Goal: Information Seeking & Learning: Learn about a topic

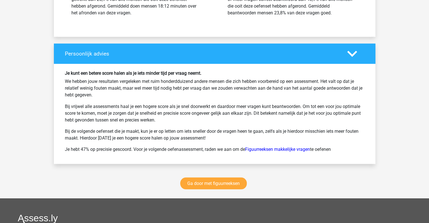
scroll to position [973, 0]
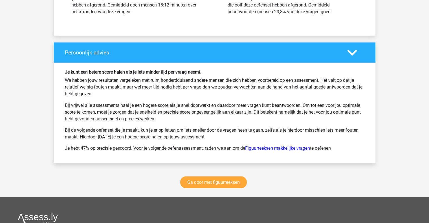
click at [299, 145] on link "Figuurreeksen makkelijke vragen" at bounding box center [277, 147] width 65 height 5
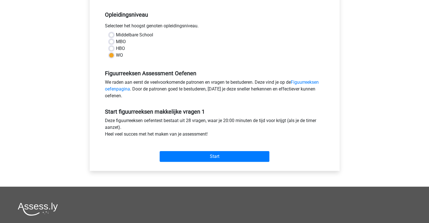
scroll to position [162, 0]
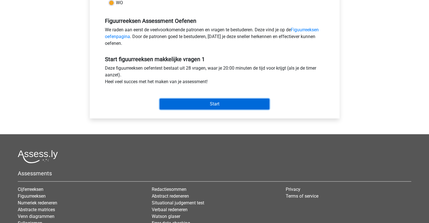
click at [240, 106] on input "Start" at bounding box center [215, 104] width 110 height 11
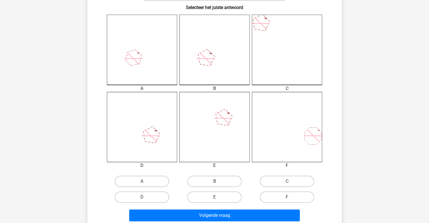
scroll to position [146, 0]
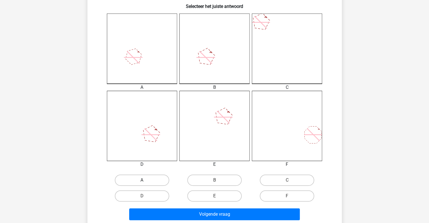
click at [142, 184] on input "A" at bounding box center [144, 182] width 4 height 4
radio input "true"
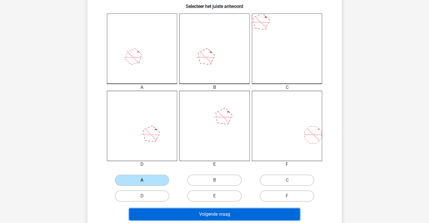
click at [204, 214] on button "Volgende vraag" at bounding box center [214, 214] width 171 height 12
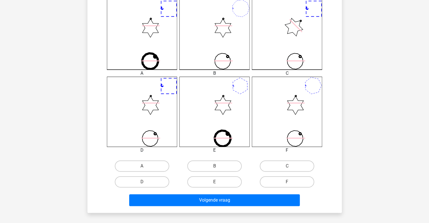
scroll to position [162, 0]
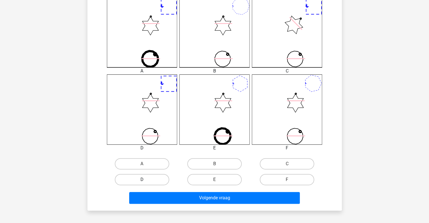
click at [156, 177] on label "D" at bounding box center [142, 179] width 54 height 11
click at [146, 180] on input "D" at bounding box center [144, 182] width 4 height 4
radio input "true"
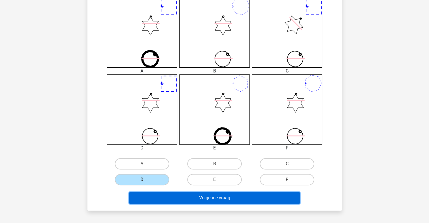
click at [187, 196] on button "Volgende vraag" at bounding box center [214, 198] width 171 height 12
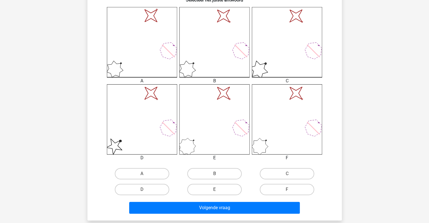
scroll to position [167, 0]
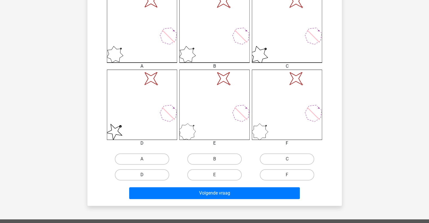
click at [138, 179] on label "D" at bounding box center [142, 174] width 54 height 11
click at [142, 179] on input "D" at bounding box center [144, 177] width 4 height 4
radio input "true"
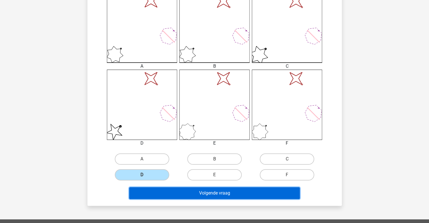
click at [180, 194] on button "Volgende vraag" at bounding box center [214, 193] width 171 height 12
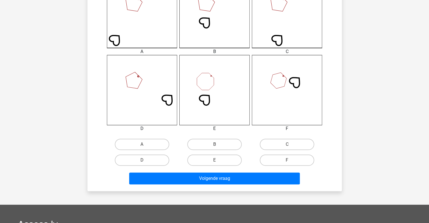
scroll to position [183, 0]
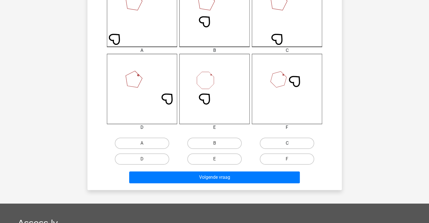
click at [279, 143] on label "C" at bounding box center [287, 143] width 54 height 11
click at [287, 143] on input "C" at bounding box center [289, 145] width 4 height 4
radio input "true"
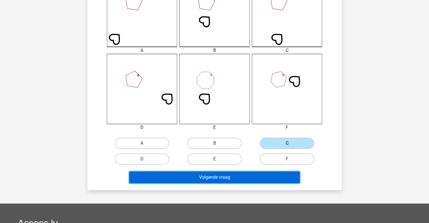
click at [239, 178] on button "Volgende vraag" at bounding box center [214, 177] width 171 height 12
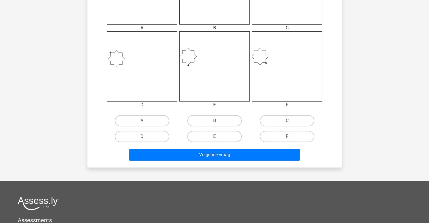
scroll to position [209, 0]
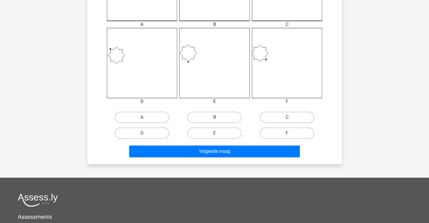
click at [309, 117] on label "C" at bounding box center [287, 117] width 54 height 11
click at [291, 117] on input "C" at bounding box center [289, 119] width 4 height 4
radio input "true"
click at [279, 144] on div "Volgende vraag" at bounding box center [214, 150] width 236 height 19
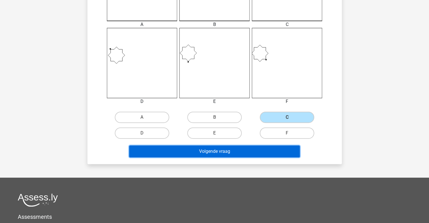
click at [279, 148] on button "Volgende vraag" at bounding box center [214, 152] width 171 height 12
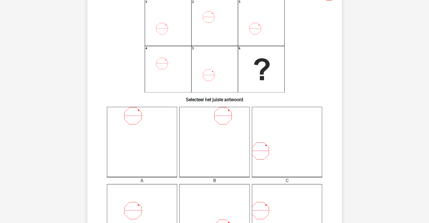
scroll to position [26, 0]
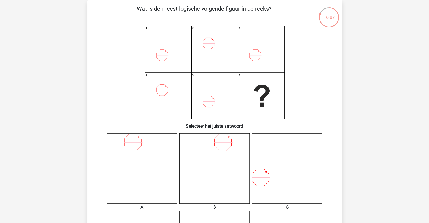
click at [279, 148] on icon at bounding box center [287, 168] width 70 height 70
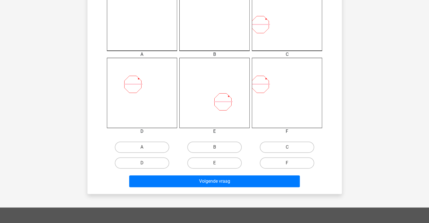
scroll to position [196, 0]
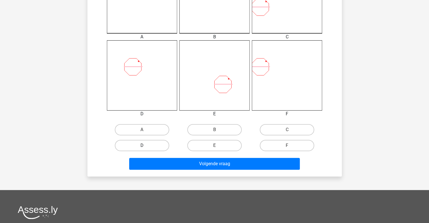
click at [153, 144] on label "D" at bounding box center [142, 145] width 54 height 11
click at [146, 146] on input "D" at bounding box center [144, 148] width 4 height 4
radio input "true"
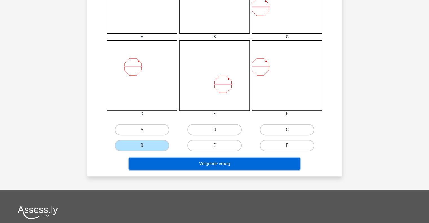
click at [188, 163] on button "Volgende vraag" at bounding box center [214, 164] width 171 height 12
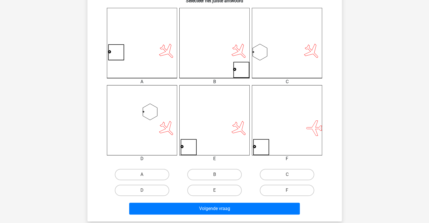
scroll to position [152, 0]
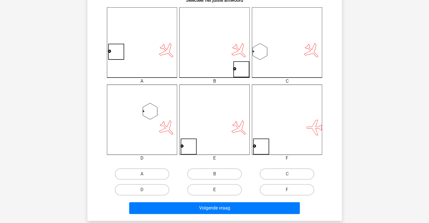
click at [220, 190] on label "E" at bounding box center [214, 189] width 54 height 11
click at [218, 190] on input "E" at bounding box center [216, 192] width 4 height 4
radio input "true"
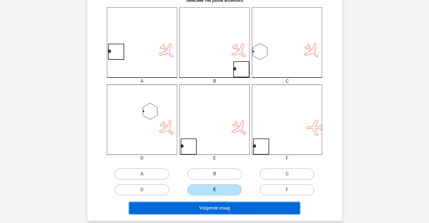
click at [220, 209] on button "Volgende vraag" at bounding box center [214, 208] width 171 height 12
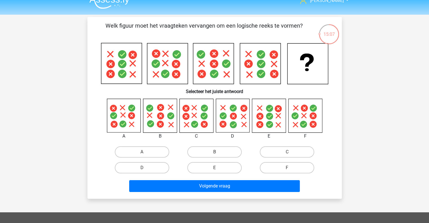
scroll to position [8, 0]
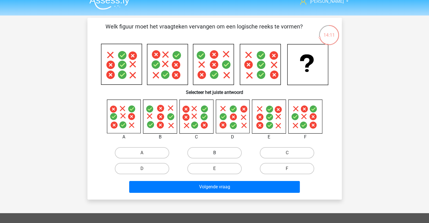
drag, startPoint x: 430, startPoint y: 31, endPoint x: 212, endPoint y: 156, distance: 250.6
click at [212, 156] on label "B" at bounding box center [214, 152] width 54 height 11
click at [214, 156] on input "B" at bounding box center [216, 155] width 4 height 4
radio input "true"
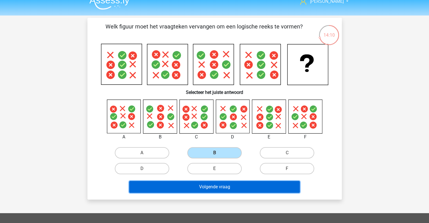
click at [213, 189] on button "Volgende vraag" at bounding box center [214, 187] width 171 height 12
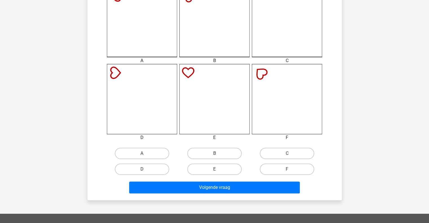
scroll to position [186, 0]
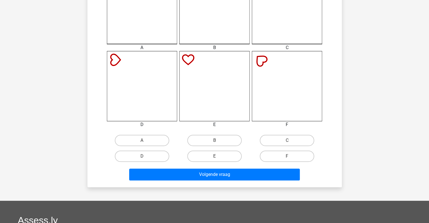
click at [143, 141] on input "A" at bounding box center [144, 142] width 4 height 4
radio input "true"
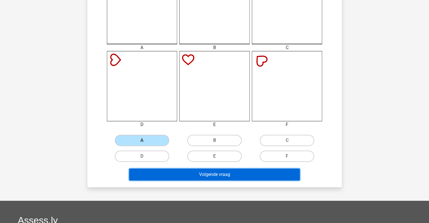
click at [182, 177] on button "Volgende vraag" at bounding box center [214, 175] width 171 height 12
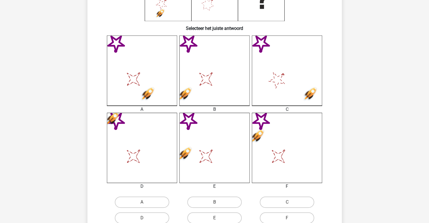
scroll to position [167, 0]
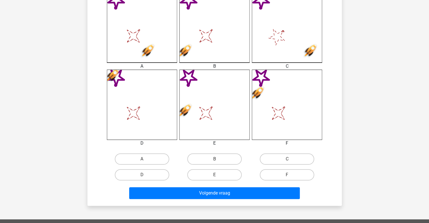
click at [242, 157] on div "B" at bounding box center [215, 158] width 68 height 11
click at [229, 157] on label "B" at bounding box center [214, 158] width 54 height 11
click at [218, 159] on input "B" at bounding box center [216, 161] width 4 height 4
radio input "true"
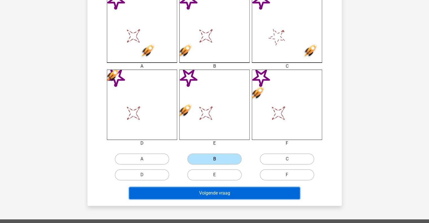
click at [226, 193] on button "Volgende vraag" at bounding box center [214, 193] width 171 height 12
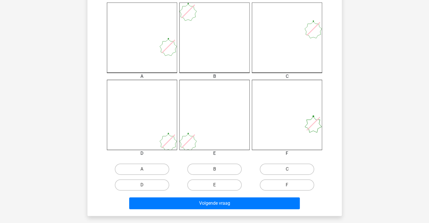
scroll to position [157, 0]
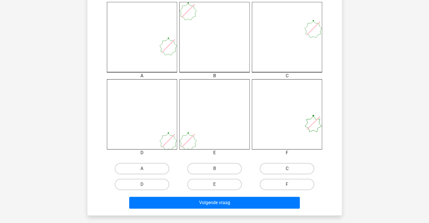
click at [280, 172] on label "C" at bounding box center [287, 168] width 54 height 11
click at [287, 172] on input "C" at bounding box center [289, 171] width 4 height 4
radio input "true"
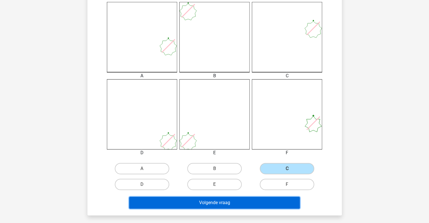
click at [260, 204] on button "Volgende vraag" at bounding box center [214, 203] width 171 height 12
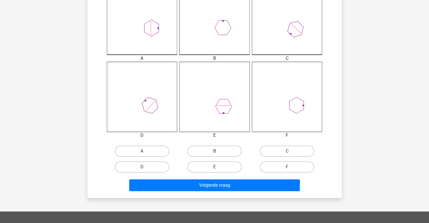
scroll to position [175, 0]
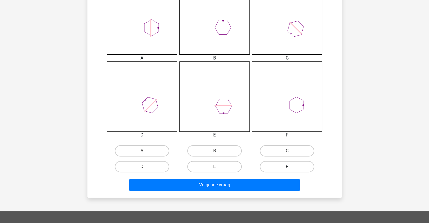
click at [300, 163] on label "F" at bounding box center [287, 166] width 54 height 11
click at [291, 167] on input "F" at bounding box center [289, 169] width 4 height 4
radio input "true"
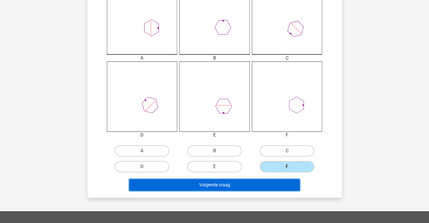
click at [278, 187] on button "Volgende vraag" at bounding box center [214, 185] width 171 height 12
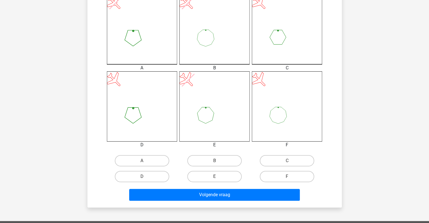
scroll to position [175, 0]
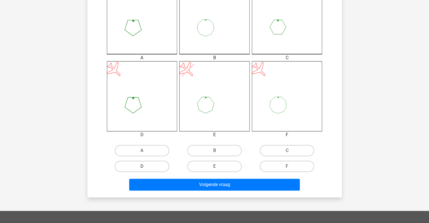
click at [151, 162] on label "D" at bounding box center [142, 166] width 54 height 11
click at [146, 166] on input "D" at bounding box center [144, 168] width 4 height 4
radio input "true"
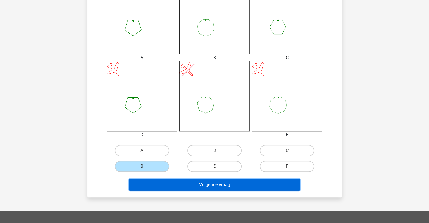
click at [152, 179] on button "Volgende vraag" at bounding box center [214, 185] width 171 height 12
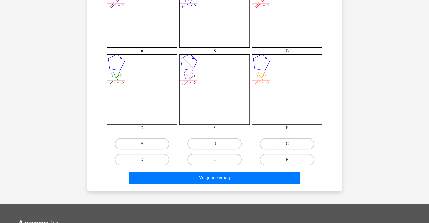
scroll to position [183, 0]
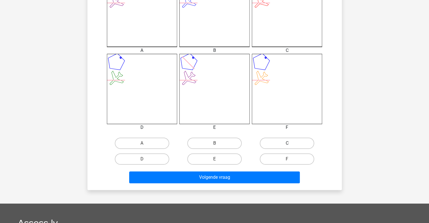
click at [278, 141] on label "C" at bounding box center [287, 143] width 54 height 11
click at [287, 143] on input "C" at bounding box center [289, 145] width 4 height 4
radio input "true"
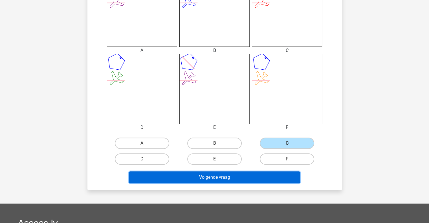
click at [264, 179] on button "Volgende vraag" at bounding box center [214, 177] width 171 height 12
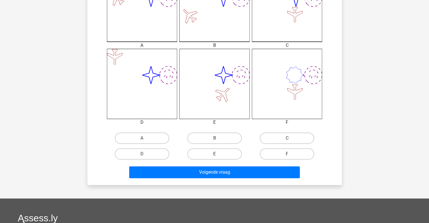
scroll to position [180, 0]
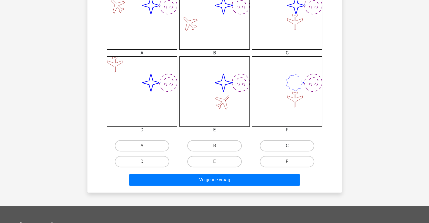
click at [281, 147] on label "C" at bounding box center [287, 145] width 54 height 11
click at [287, 147] on input "C" at bounding box center [289, 148] width 4 height 4
radio input "true"
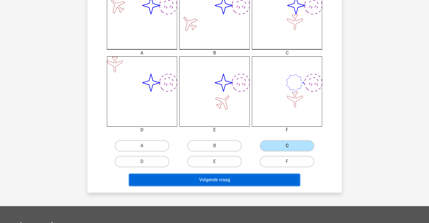
click at [268, 180] on button "Volgende vraag" at bounding box center [214, 180] width 171 height 12
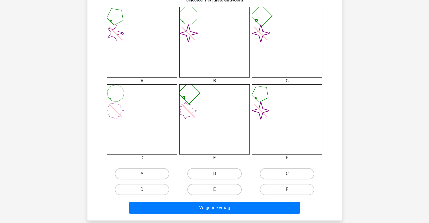
scroll to position [155, 0]
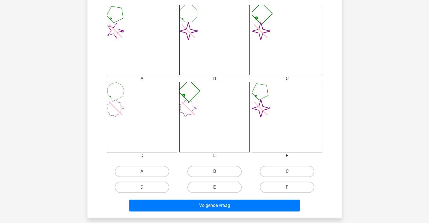
click at [206, 187] on label "E" at bounding box center [214, 187] width 54 height 11
click at [214, 187] on input "E" at bounding box center [216, 189] width 4 height 4
radio input "true"
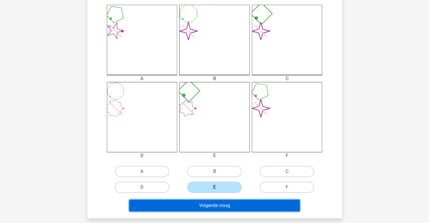
click at [202, 208] on button "Volgende vraag" at bounding box center [214, 206] width 171 height 12
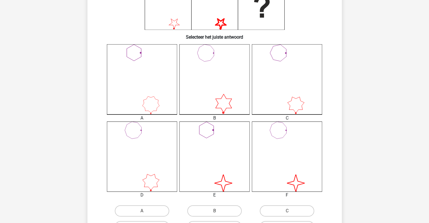
scroll to position [116, 0]
drag, startPoint x: 132, startPoint y: 214, endPoint x: 100, endPoint y: 212, distance: 31.9
click at [100, 212] on div "A B C D" at bounding box center [214, 139] width 236 height 190
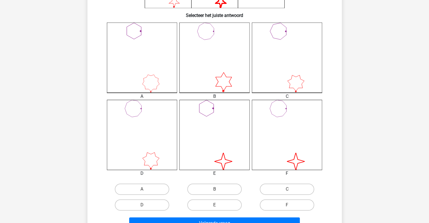
scroll to position [149, 0]
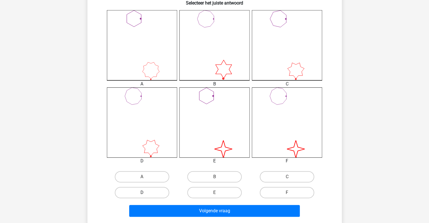
click at [128, 193] on label "D" at bounding box center [142, 192] width 54 height 11
click at [142, 193] on input "D" at bounding box center [144, 195] width 4 height 4
radio input "true"
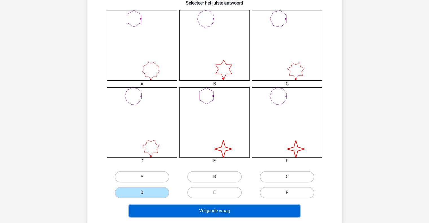
click at [153, 212] on button "Volgende vraag" at bounding box center [214, 211] width 171 height 12
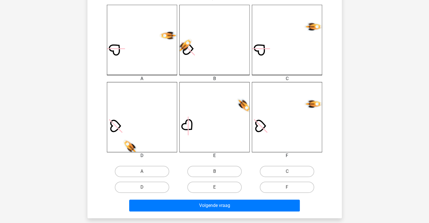
scroll to position [175, 0]
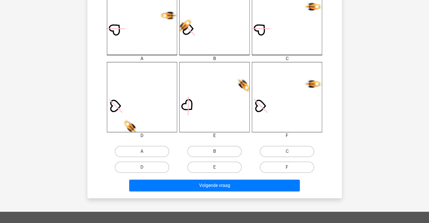
click at [305, 162] on label "F" at bounding box center [287, 167] width 54 height 11
click at [291, 167] on input "F" at bounding box center [289, 169] width 4 height 4
radio input "true"
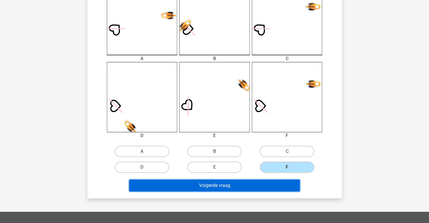
click at [276, 187] on button "Volgende vraag" at bounding box center [214, 186] width 171 height 12
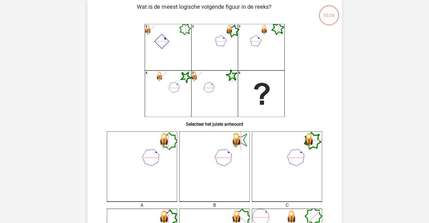
scroll to position [26, 0]
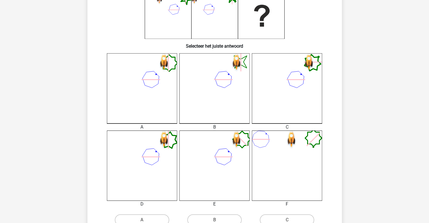
scroll to position [108, 0]
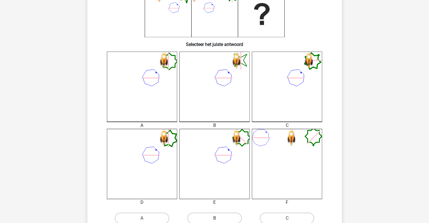
click at [220, 219] on label "B" at bounding box center [214, 218] width 54 height 11
click at [218, 219] on input "B" at bounding box center [216, 220] width 4 height 4
radio input "true"
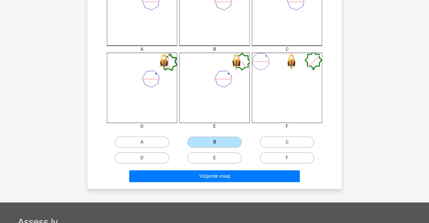
scroll to position [214, 0]
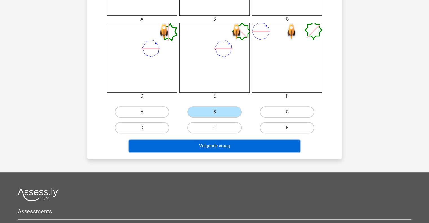
click at [264, 149] on button "Volgende vraag" at bounding box center [214, 146] width 171 height 12
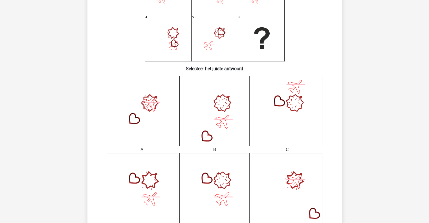
scroll to position [139, 0]
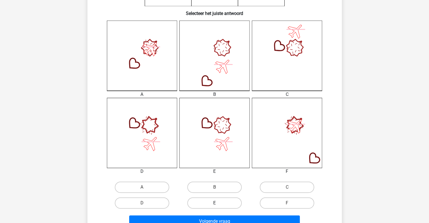
click at [212, 202] on label "E" at bounding box center [214, 202] width 54 height 11
click at [214, 203] on input "E" at bounding box center [216, 205] width 4 height 4
radio input "true"
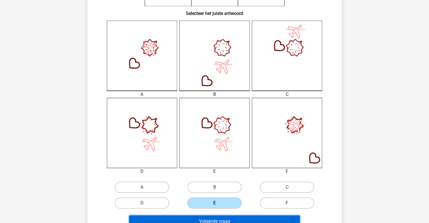
click at [213, 220] on button "Volgende vraag" at bounding box center [214, 221] width 171 height 12
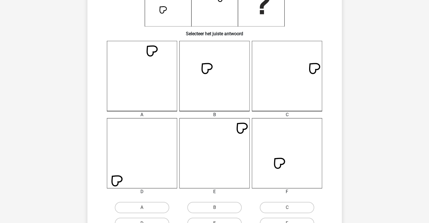
scroll to position [119, 0]
click at [303, 221] on label "F" at bounding box center [287, 222] width 54 height 11
click at [291, 223] on input "F" at bounding box center [289, 225] width 4 height 4
radio input "true"
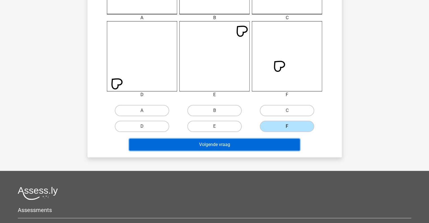
click at [274, 143] on button "Volgende vraag" at bounding box center [214, 145] width 171 height 12
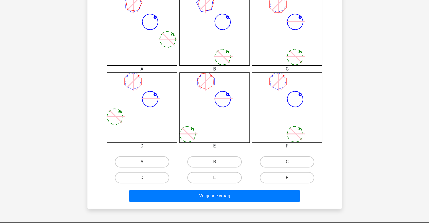
scroll to position [167, 0]
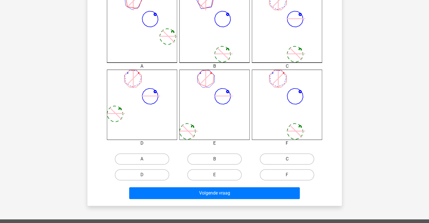
click at [309, 159] on label "C" at bounding box center [287, 158] width 54 height 11
click at [291, 159] on input "C" at bounding box center [289, 161] width 4 height 4
radio input "true"
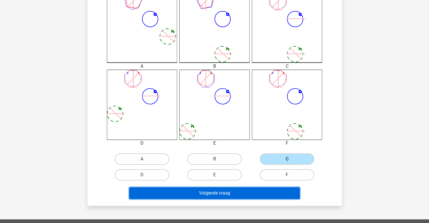
click at [284, 189] on button "Volgende vraag" at bounding box center [214, 193] width 171 height 12
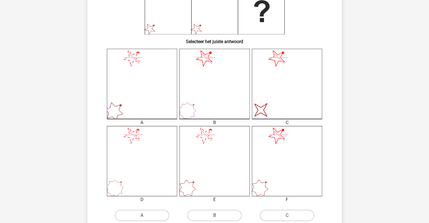
scroll to position [165, 0]
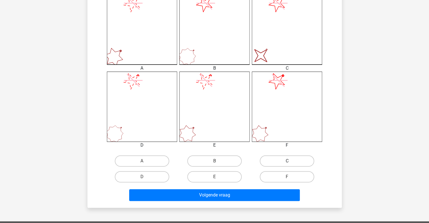
click at [279, 162] on label "C" at bounding box center [287, 160] width 54 height 11
click at [287, 162] on input "C" at bounding box center [289, 163] width 4 height 4
radio input "true"
click at [256, 202] on div "Volgende vraag" at bounding box center [215, 196] width 218 height 14
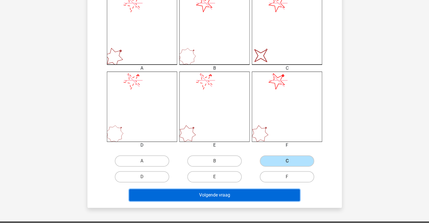
click at [256, 195] on button "Volgende vraag" at bounding box center [214, 195] width 171 height 12
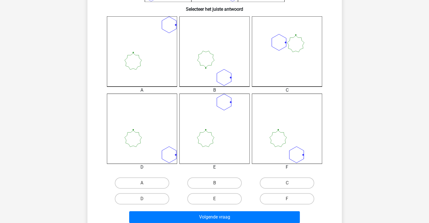
scroll to position [153, 0]
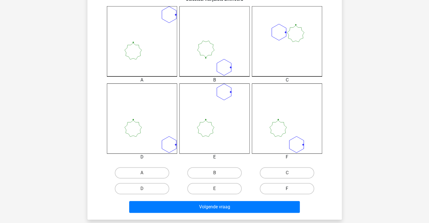
click at [295, 187] on label "F" at bounding box center [287, 188] width 54 height 11
click at [291, 189] on input "F" at bounding box center [289, 191] width 4 height 4
radio input "true"
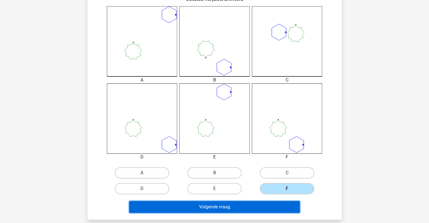
click at [288, 202] on button "Volgende vraag" at bounding box center [214, 207] width 171 height 12
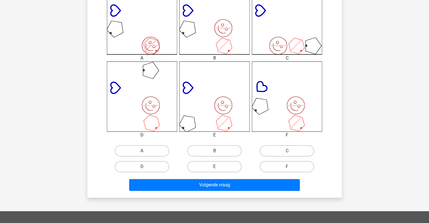
scroll to position [176, 0]
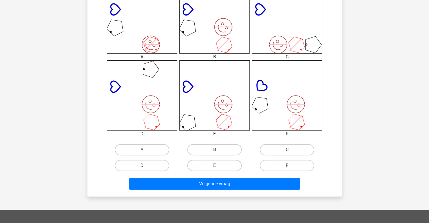
click at [218, 146] on label "B" at bounding box center [214, 149] width 54 height 11
click at [218, 150] on input "B" at bounding box center [216, 152] width 4 height 4
radio input "true"
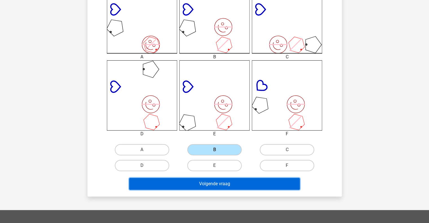
click at [214, 182] on button "Volgende vraag" at bounding box center [214, 184] width 171 height 12
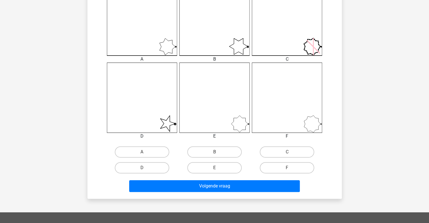
scroll to position [178, 0]
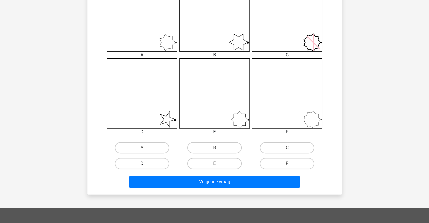
click at [162, 164] on label "D" at bounding box center [142, 163] width 54 height 11
click at [146, 164] on input "D" at bounding box center [144, 166] width 4 height 4
radio input "true"
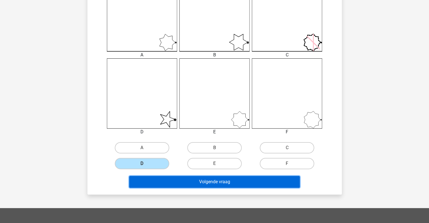
click at [163, 180] on button "Volgende vraag" at bounding box center [214, 182] width 171 height 12
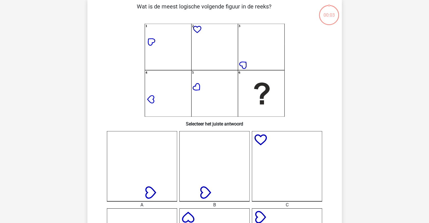
scroll to position [26, 0]
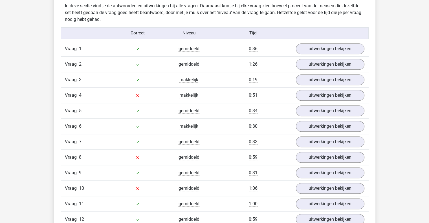
scroll to position [339, 0]
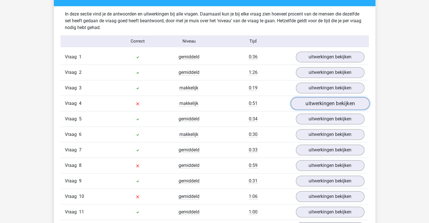
click at [312, 103] on link "uitwerkingen bekijken" at bounding box center [330, 103] width 79 height 12
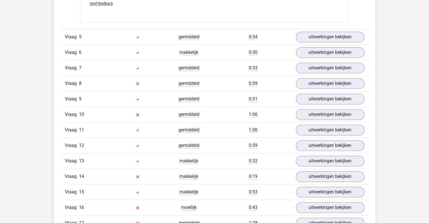
scroll to position [835, 0]
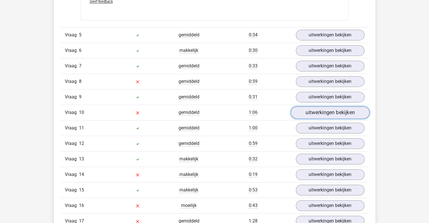
click at [345, 110] on link "uitwerkingen bekijken" at bounding box center [330, 112] width 79 height 12
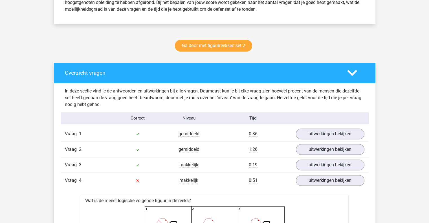
scroll to position [256, 0]
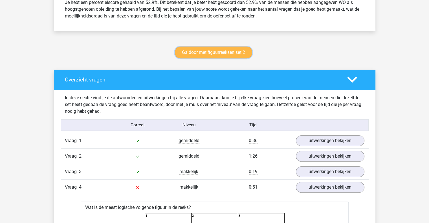
click at [225, 52] on link "Ga door met figuurreeksen set 2" at bounding box center [213, 53] width 77 height 12
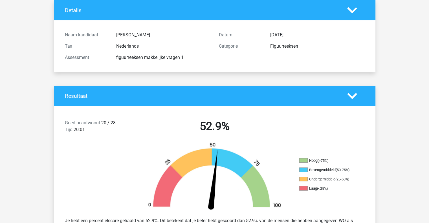
scroll to position [0, 0]
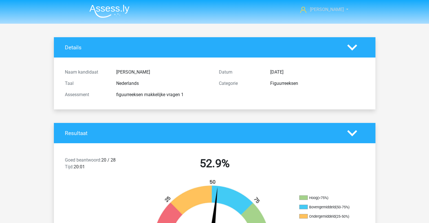
click at [337, 11] on link "[PERSON_NAME]" at bounding box center [321, 9] width 46 height 7
click at [83, 65] on div "Naam kandidaat Laura Taal Nederlands Assessment figuurreeksen makkelijke vragen…" at bounding box center [215, 83] width 308 height 38
click at [109, 7] on img at bounding box center [109, 11] width 40 height 13
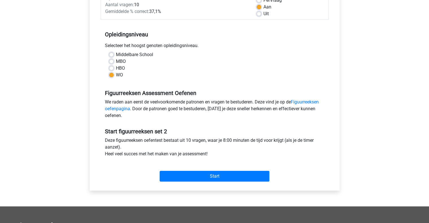
scroll to position [103, 0]
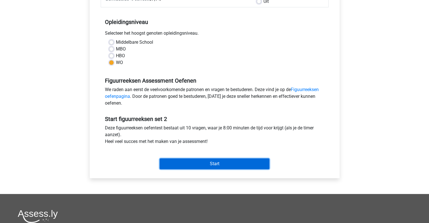
click at [227, 163] on input "Start" at bounding box center [215, 164] width 110 height 11
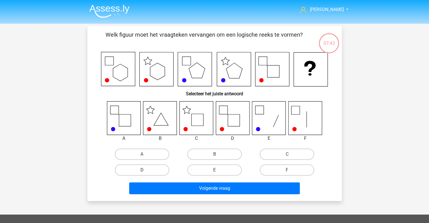
click at [153, 172] on label "D" at bounding box center [142, 169] width 54 height 11
click at [146, 172] on input "D" at bounding box center [144, 172] width 4 height 4
radio input "true"
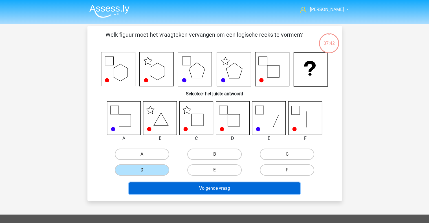
click at [165, 189] on button "Volgende vraag" at bounding box center [214, 188] width 171 height 12
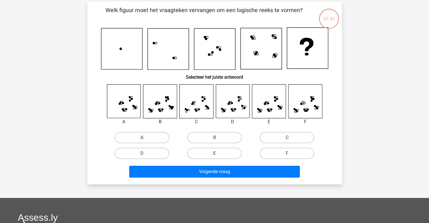
scroll to position [26, 0]
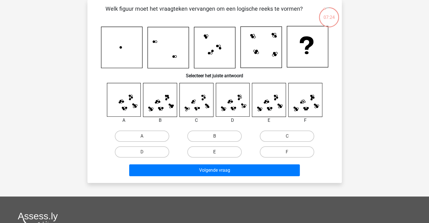
click at [225, 151] on label "E" at bounding box center [214, 151] width 54 height 11
click at [218, 152] on input "E" at bounding box center [216, 154] width 4 height 4
radio input "true"
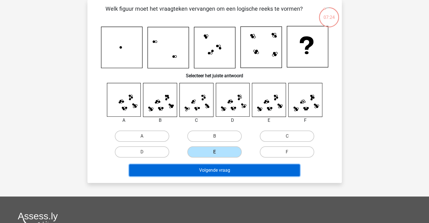
click at [220, 173] on button "Volgende vraag" at bounding box center [214, 170] width 171 height 12
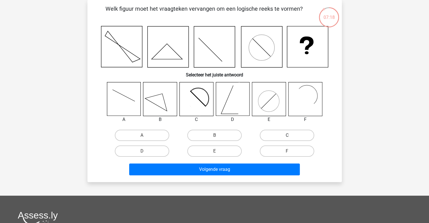
click at [285, 135] on label "C" at bounding box center [287, 135] width 54 height 11
click at [287, 135] on input "C" at bounding box center [289, 137] width 4 height 4
radio input "true"
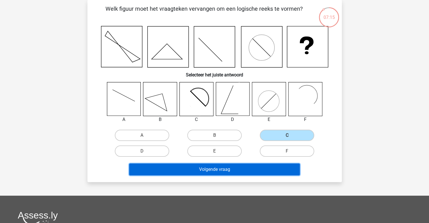
click at [251, 170] on button "Volgende vraag" at bounding box center [214, 170] width 171 height 12
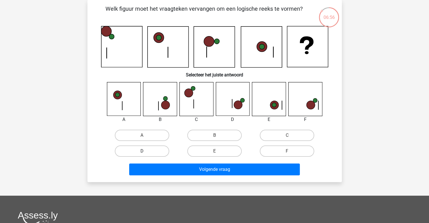
click at [160, 153] on label "D" at bounding box center [142, 151] width 54 height 11
click at [146, 153] on input "D" at bounding box center [144, 153] width 4 height 4
radio input "true"
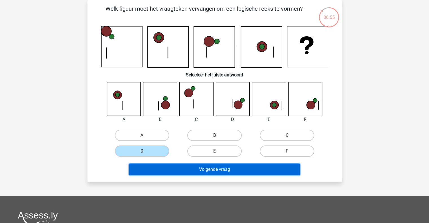
click at [167, 169] on button "Volgende vraag" at bounding box center [214, 170] width 171 height 12
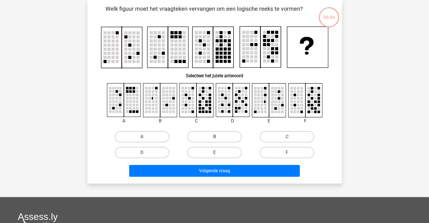
click at [221, 136] on label "B" at bounding box center [214, 136] width 54 height 11
click at [218, 137] on input "B" at bounding box center [216, 139] width 4 height 4
radio input "true"
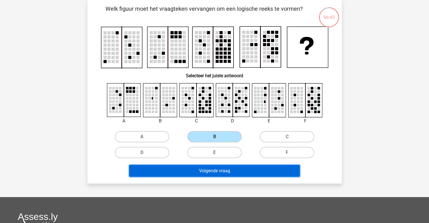
click at [205, 175] on button "Volgende vraag" at bounding box center [214, 171] width 171 height 12
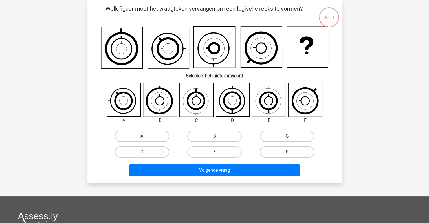
click at [214, 150] on label "E" at bounding box center [214, 151] width 54 height 11
click at [214, 152] on input "E" at bounding box center [216, 154] width 4 height 4
radio input "true"
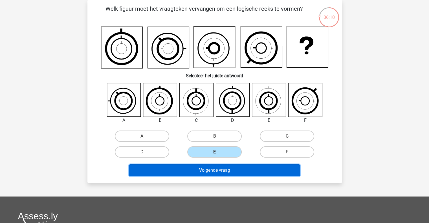
click at [210, 168] on button "Volgende vraag" at bounding box center [214, 170] width 171 height 12
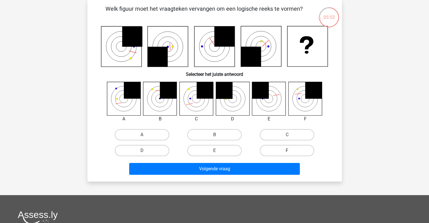
click at [280, 151] on label "F" at bounding box center [287, 150] width 54 height 11
click at [287, 151] on input "F" at bounding box center [289, 153] width 4 height 4
radio input "true"
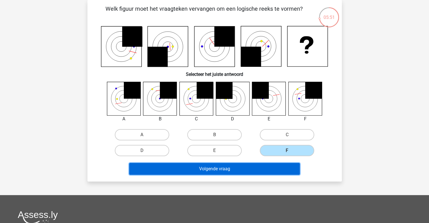
click at [265, 168] on button "Volgende vraag" at bounding box center [214, 169] width 171 height 12
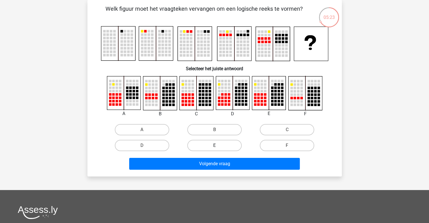
click at [208, 145] on label "E" at bounding box center [214, 145] width 54 height 11
click at [214, 146] on input "E" at bounding box center [216, 148] width 4 height 4
radio input "true"
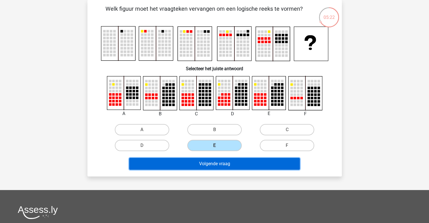
click at [203, 165] on button "Volgende vraag" at bounding box center [214, 164] width 171 height 12
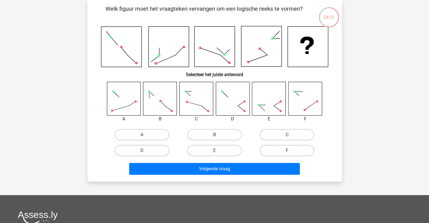
click at [140, 126] on div "A B C D" at bounding box center [214, 120] width 236 height 77
click at [140, 131] on label "A" at bounding box center [142, 134] width 54 height 11
click at [142, 135] on input "A" at bounding box center [144, 137] width 4 height 4
radio input "true"
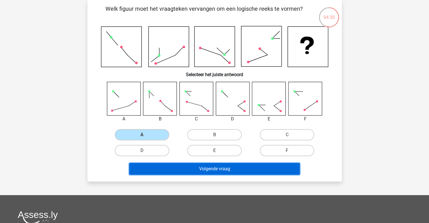
click at [158, 171] on button "Volgende vraag" at bounding box center [214, 169] width 171 height 12
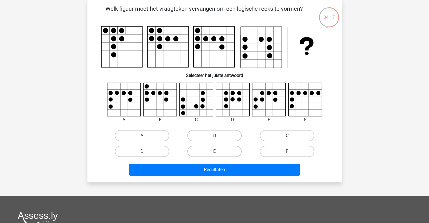
click at [273, 136] on label "C" at bounding box center [287, 135] width 54 height 11
click at [287, 136] on input "C" at bounding box center [289, 138] width 4 height 4
radio input "true"
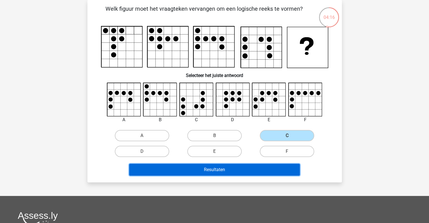
click at [254, 168] on button "Resultaten" at bounding box center [214, 170] width 171 height 12
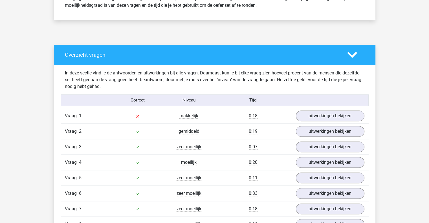
scroll to position [271, 0]
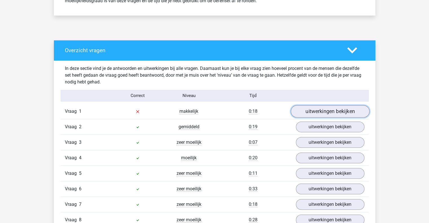
click at [299, 113] on link "uitwerkingen bekijken" at bounding box center [330, 111] width 79 height 12
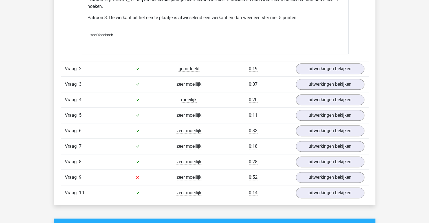
scroll to position [712, 0]
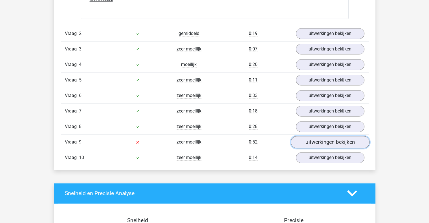
click at [309, 144] on link "uitwerkingen bekijken" at bounding box center [330, 142] width 79 height 12
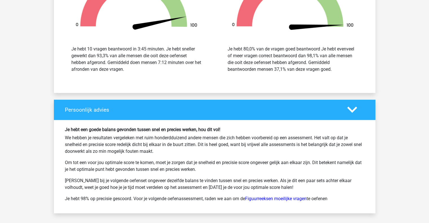
scroll to position [1372, 0]
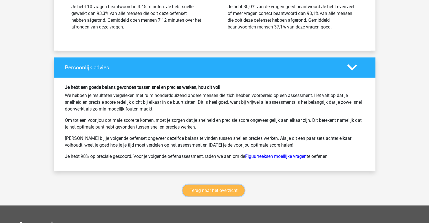
click at [230, 189] on link "Terug naar het overzicht" at bounding box center [213, 191] width 62 height 12
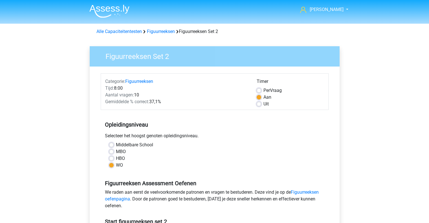
scroll to position [103, 0]
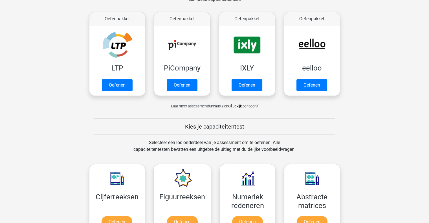
scroll to position [100, 0]
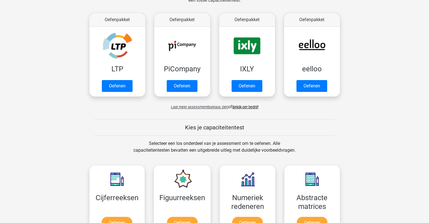
click at [213, 107] on span "Laat meer assessmentbureaus zien" at bounding box center [199, 107] width 57 height 4
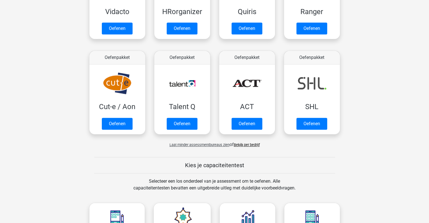
scroll to position [350, 0]
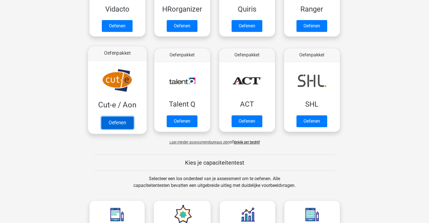
click at [108, 122] on link "Oefenen" at bounding box center [117, 122] width 32 height 12
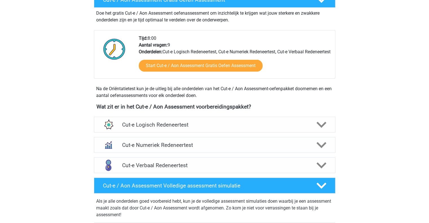
scroll to position [115, 0]
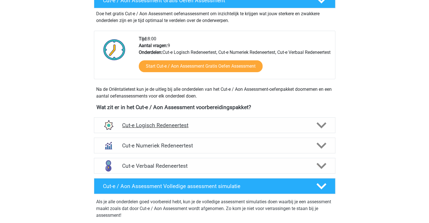
click at [324, 129] on polygon at bounding box center [321, 125] width 10 height 6
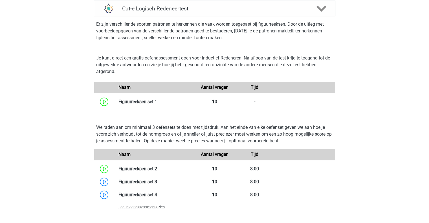
scroll to position [232, 0]
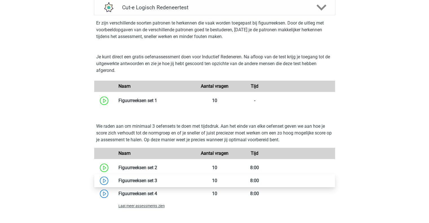
click at [157, 183] on link at bounding box center [157, 180] width 0 height 5
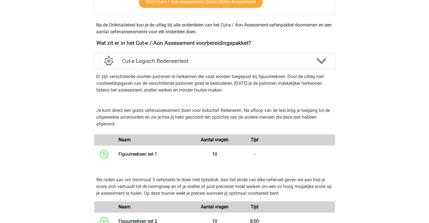
scroll to position [180, 0]
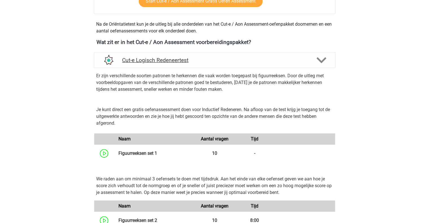
click at [320, 63] on polygon at bounding box center [321, 60] width 10 height 6
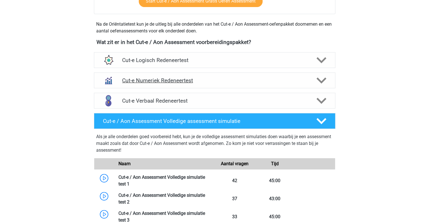
click at [320, 84] on polygon at bounding box center [321, 81] width 10 height 6
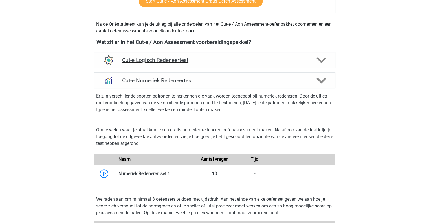
click at [322, 65] on icon at bounding box center [321, 60] width 10 height 10
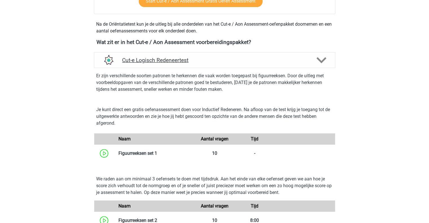
click at [322, 65] on icon at bounding box center [321, 60] width 10 height 10
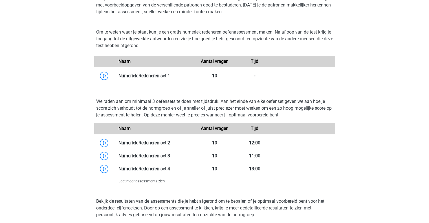
scroll to position [262, 0]
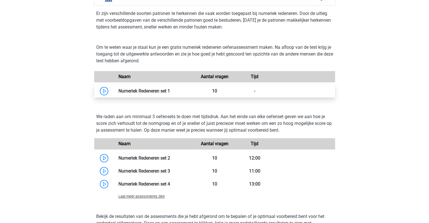
click at [170, 94] on link at bounding box center [170, 90] width 0 height 5
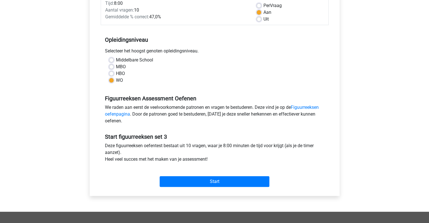
scroll to position [102, 0]
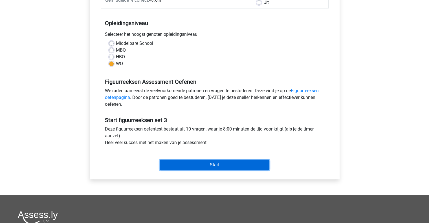
click at [210, 163] on input "Start" at bounding box center [215, 165] width 110 height 11
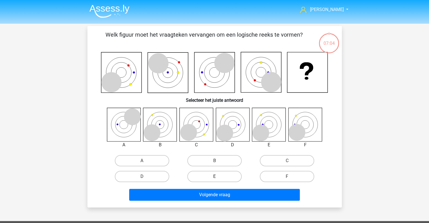
click at [204, 179] on label "E" at bounding box center [214, 176] width 54 height 11
click at [214, 179] on input "E" at bounding box center [216, 179] width 4 height 4
radio input "true"
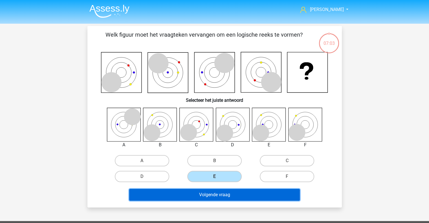
click at [201, 193] on button "Volgende vraag" at bounding box center [214, 195] width 171 height 12
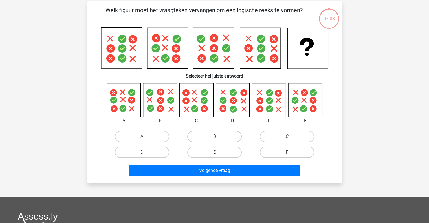
scroll to position [26, 0]
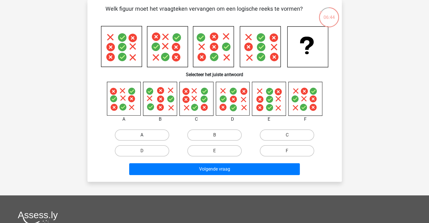
click at [138, 137] on label "A" at bounding box center [142, 134] width 54 height 11
click at [142, 137] on input "A" at bounding box center [144, 137] width 4 height 4
radio input "true"
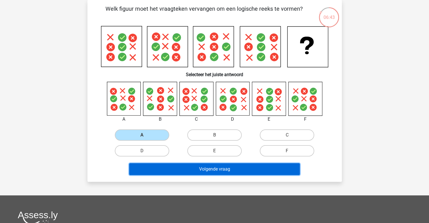
click at [158, 167] on button "Volgende vraag" at bounding box center [214, 169] width 171 height 12
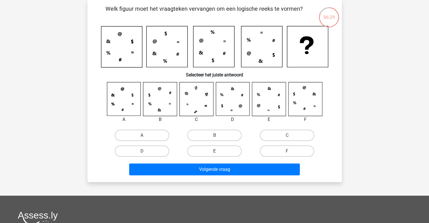
click at [220, 155] on label "E" at bounding box center [214, 151] width 54 height 11
click at [218, 155] on input "E" at bounding box center [216, 153] width 4 height 4
radio input "true"
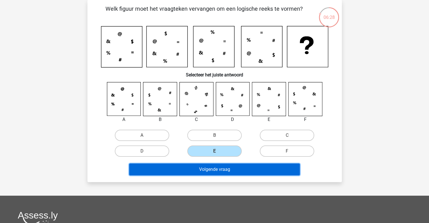
click at [218, 166] on button "Volgende vraag" at bounding box center [214, 170] width 171 height 12
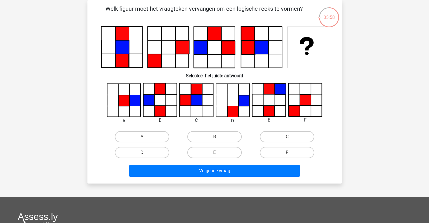
click at [122, 32] on icon at bounding box center [122, 34] width 14 height 14
click at [272, 151] on label "F" at bounding box center [287, 152] width 54 height 11
click at [287, 153] on input "F" at bounding box center [289, 155] width 4 height 4
radio input "true"
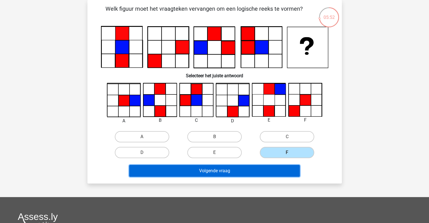
click at [263, 170] on button "Volgende vraag" at bounding box center [214, 171] width 171 height 12
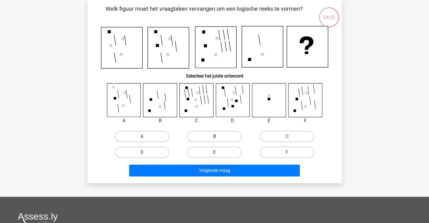
click at [224, 138] on label "B" at bounding box center [214, 136] width 54 height 11
click at [218, 138] on input "B" at bounding box center [216, 139] width 4 height 4
radio input "true"
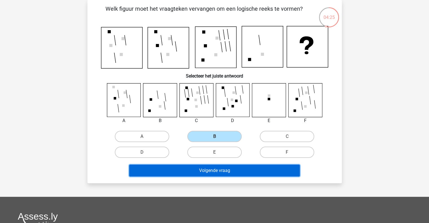
click at [220, 175] on button "Volgende vraag" at bounding box center [214, 171] width 171 height 12
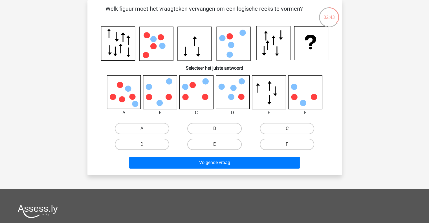
click at [137, 126] on label "A" at bounding box center [142, 128] width 54 height 11
click at [142, 129] on input "A" at bounding box center [144, 131] width 4 height 4
radio input "true"
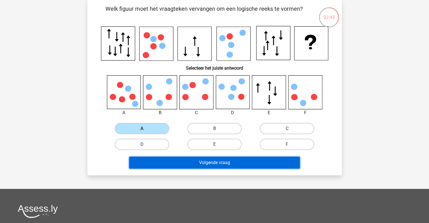
click at [151, 164] on button "Volgende vraag" at bounding box center [214, 163] width 171 height 12
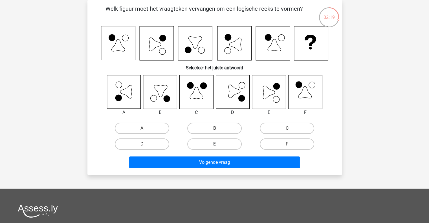
click at [219, 147] on label "E" at bounding box center [214, 143] width 54 height 11
click at [218, 147] on input "E" at bounding box center [216, 146] width 4 height 4
radio input "true"
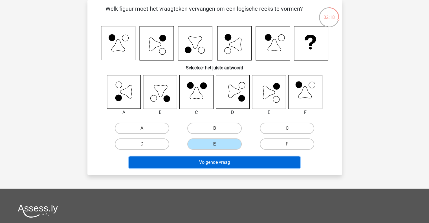
click at [219, 163] on button "Volgende vraag" at bounding box center [214, 163] width 171 height 12
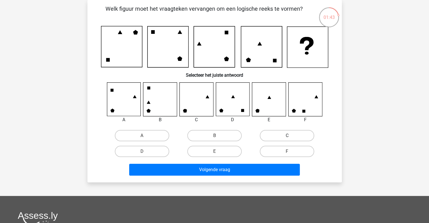
click at [276, 133] on label "C" at bounding box center [287, 135] width 54 height 11
click at [287, 136] on input "C" at bounding box center [289, 138] width 4 height 4
radio input "true"
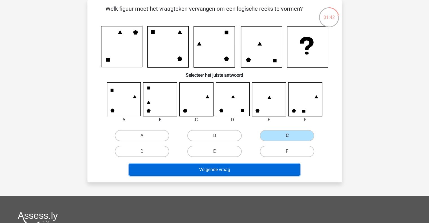
click at [244, 172] on button "Volgende vraag" at bounding box center [214, 170] width 171 height 12
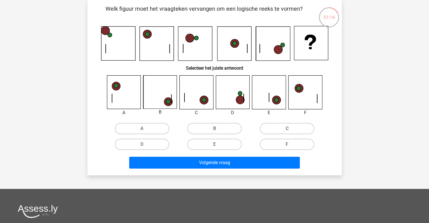
click at [283, 126] on label "C" at bounding box center [287, 128] width 54 height 11
click at [287, 129] on input "C" at bounding box center [289, 131] width 4 height 4
radio input "true"
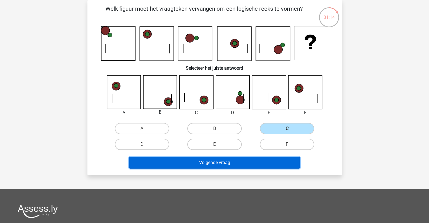
click at [262, 160] on button "Volgende vraag" at bounding box center [214, 163] width 171 height 12
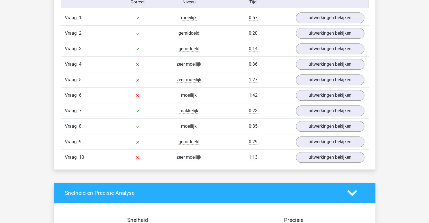
scroll to position [360, 0]
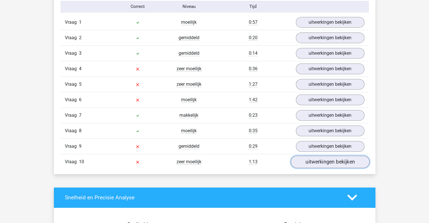
click at [336, 157] on link "uitwerkingen bekijken" at bounding box center [330, 162] width 79 height 12
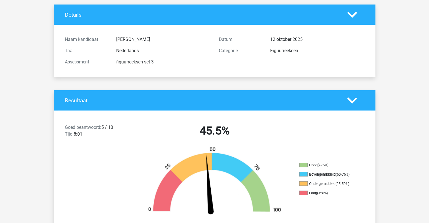
scroll to position [0, 0]
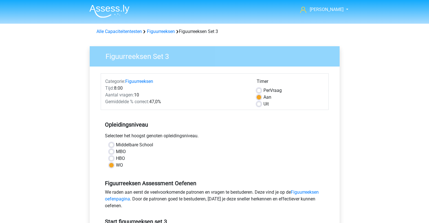
scroll to position [102, 0]
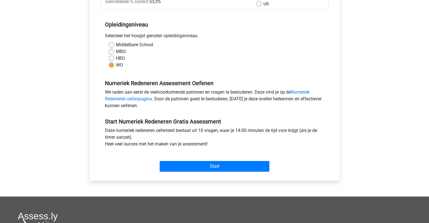
scroll to position [97, 0]
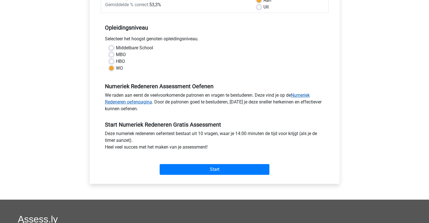
click at [308, 96] on link "Numeriek Redeneren oefenpagina" at bounding box center [207, 99] width 205 height 12
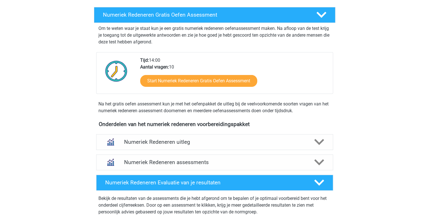
scroll to position [143, 0]
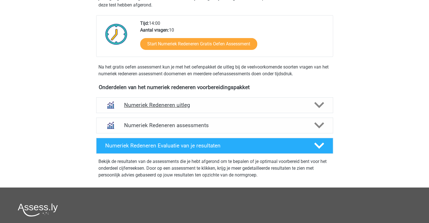
click at [317, 105] on polygon at bounding box center [319, 105] width 10 height 6
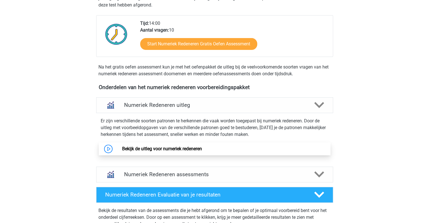
click at [163, 149] on link "Bekijk de uitleg voor numeriek redeneren" at bounding box center [162, 148] width 80 height 5
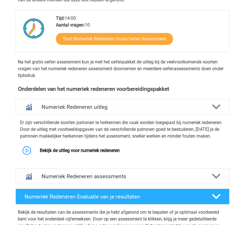
scroll to position [147, 0]
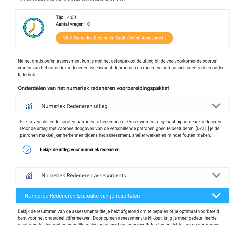
click at [197, 137] on p "Er zijn verschillende soorten patronen te herkennen die vaak worden toegepast b…" at bounding box center [122, 128] width 205 height 20
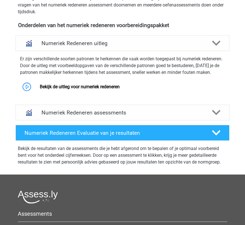
scroll to position [214, 0]
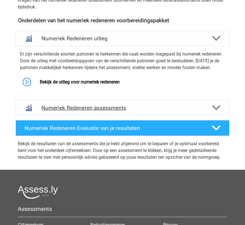
click at [218, 111] on polygon at bounding box center [216, 107] width 8 height 5
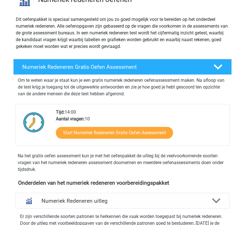
scroll to position [51, 0]
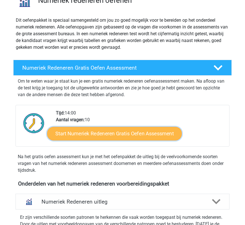
click at [104, 137] on link "Start Numeriek Redeneren Gratis Oefen Assessment" at bounding box center [114, 134] width 135 height 14
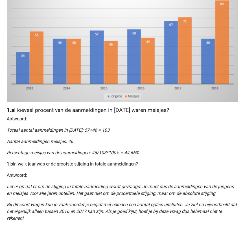
scroll to position [172, 0]
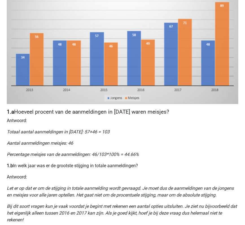
click at [152, 148] on div "Nummeriek Redeneren, een belangrijk deel van je assessment Numeriek redeneren i…" at bounding box center [122, 158] width 245 height 581
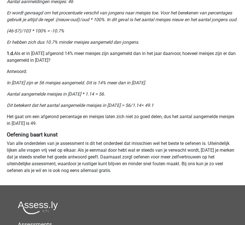
scroll to position [488, 0]
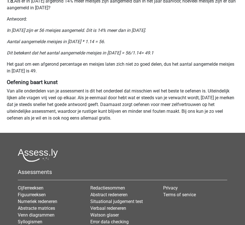
click at [176, 100] on p "Van alle onderdelen van je assessment is dit het onderdeel dat misschien wel he…" at bounding box center [122, 105] width 231 height 34
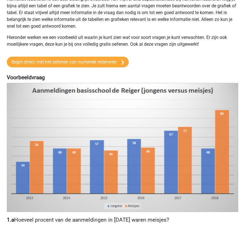
scroll to position [0, 0]
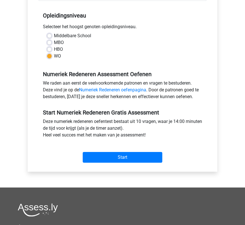
scroll to position [108, 0]
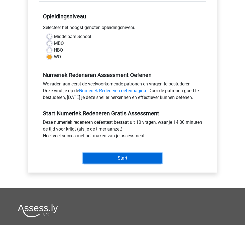
click at [115, 157] on input "Start" at bounding box center [123, 158] width 80 height 11
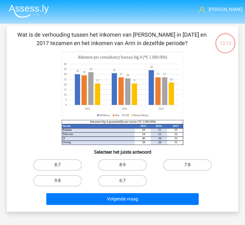
click at [123, 181] on input "6:7" at bounding box center [124, 183] width 4 height 4
radio input "true"
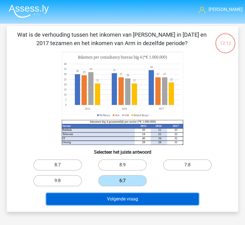
click at [115, 201] on button "Volgende vraag" at bounding box center [122, 199] width 152 height 12
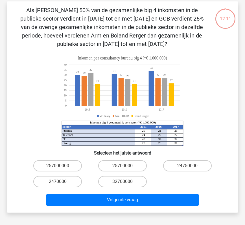
scroll to position [26, 0]
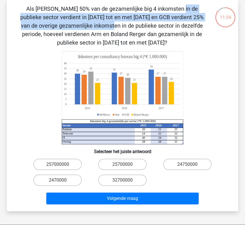
drag, startPoint x: 56, startPoint y: 8, endPoint x: 161, endPoint y: 19, distance: 106.4
click at [161, 19] on p "Als [PERSON_NAME] 50% van de gezamenlijke big 4 inkomsten in de publieke sector…" at bounding box center [112, 26] width 192 height 42
drag, startPoint x: 181, startPoint y: 166, endPoint x: 176, endPoint y: 165, distance: 5.1
click at [181, 166] on label "24750000" at bounding box center [187, 164] width 48 height 11
click at [187, 166] on input "24750000" at bounding box center [189, 166] width 4 height 4
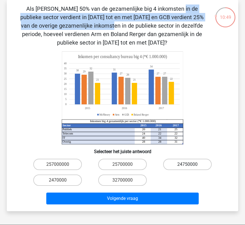
radio input "true"
click at [125, 181] on input "32700000" at bounding box center [124, 182] width 4 height 4
radio input "true"
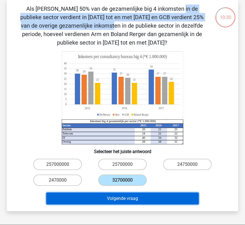
click at [124, 199] on button "Volgende vraag" at bounding box center [122, 199] width 152 height 12
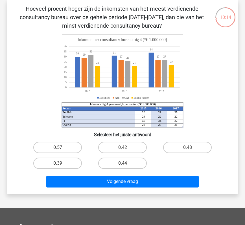
click at [123, 199] on div "Laura lm_van_der_laan@hotmail.com Nederlands English" at bounding box center [122, 165] width 245 height 383
click at [195, 150] on label "0.48" at bounding box center [187, 147] width 48 height 11
click at [191, 150] on input "0.48" at bounding box center [189, 150] width 4 height 4
radio input "true"
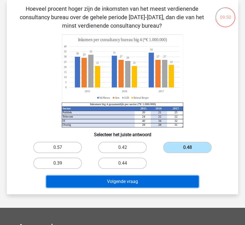
click at [169, 182] on button "Volgende vraag" at bounding box center [122, 182] width 152 height 12
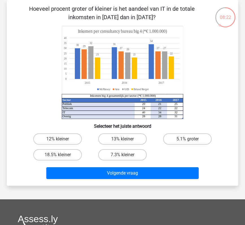
drag, startPoint x: 178, startPoint y: 151, endPoint x: 187, endPoint y: 151, distance: 9.6
click at [178, 151] on div "12% kleiner 13% kleiner 5.1% groter 18.5% kleiner 7.3% kleiner" at bounding box center [122, 147] width 195 height 32
click at [62, 154] on label "18.5% kleiner" at bounding box center [57, 154] width 48 height 11
click at [61, 155] on input "18.5% kleiner" at bounding box center [60, 157] width 4 height 4
radio input "true"
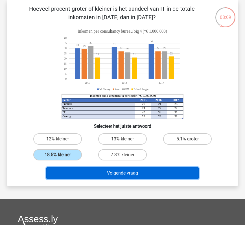
click at [64, 171] on button "Volgende vraag" at bounding box center [122, 173] width 152 height 12
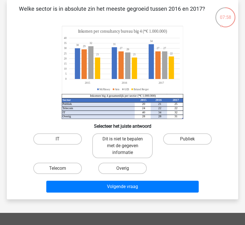
click at [68, 16] on p "Welke sector is in absolute zin het meeste gegroeid tussen 2016 en 2017?" at bounding box center [112, 13] width 192 height 17
click at [186, 140] on label "Publiek" at bounding box center [187, 138] width 48 height 11
click at [187, 140] on input "Publiek" at bounding box center [189, 141] width 4 height 4
radio input "true"
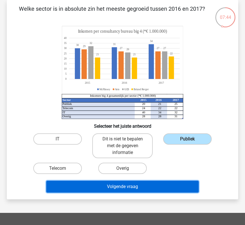
click at [164, 190] on button "Volgende vraag" at bounding box center [122, 187] width 152 height 12
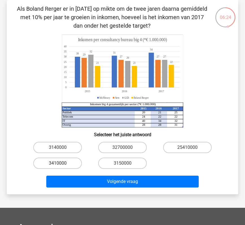
click at [74, 160] on label "3410000" at bounding box center [57, 163] width 48 height 11
click at [61, 163] on input "3410000" at bounding box center [60, 165] width 4 height 4
radio input "true"
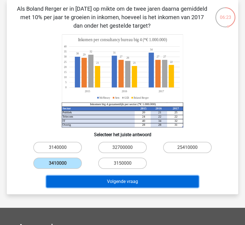
click at [83, 182] on button "Volgende vraag" at bounding box center [122, 182] width 152 height 12
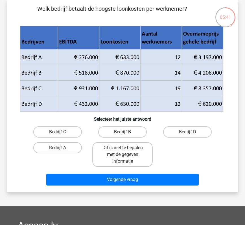
click at [132, 134] on label "Bedrijf B" at bounding box center [122, 131] width 48 height 11
click at [126, 134] on input "Bedrijf B" at bounding box center [124, 134] width 4 height 4
radio input "true"
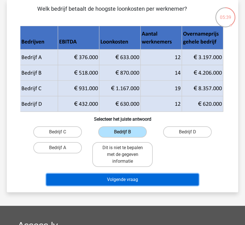
click at [136, 179] on button "Volgende vraag" at bounding box center [122, 180] width 152 height 12
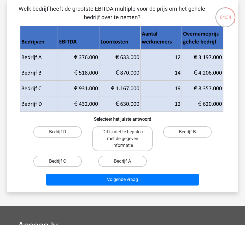
click at [62, 162] on label "Bedrijf C" at bounding box center [57, 161] width 48 height 11
click at [61, 162] on input "Bedrijf C" at bounding box center [60, 163] width 4 height 4
radio input "true"
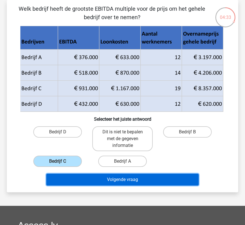
click at [70, 178] on button "Volgende vraag" at bounding box center [122, 180] width 152 height 12
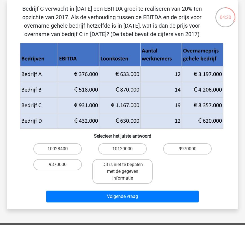
click at [76, 11] on p "Bedrijf C verwacht in 2018 een EBITDA groei te realiseren van 20% ten opzichte …" at bounding box center [112, 22] width 192 height 34
click at [74, 148] on label "10028400" at bounding box center [57, 148] width 48 height 11
click at [61, 149] on input "10028400" at bounding box center [60, 151] width 4 height 4
radio input "true"
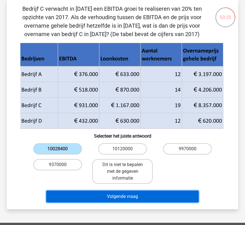
click at [85, 196] on button "Volgende vraag" at bounding box center [122, 197] width 152 height 12
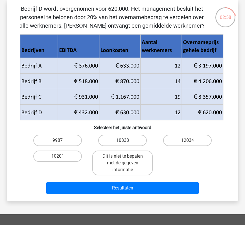
click at [134, 141] on label "10333" at bounding box center [122, 140] width 48 height 11
click at [126, 141] on input "10333" at bounding box center [124, 142] width 4 height 4
radio input "true"
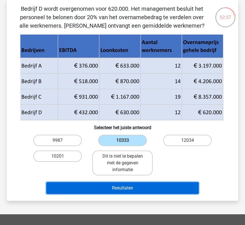
click at [128, 188] on button "Resultaten" at bounding box center [122, 188] width 152 height 12
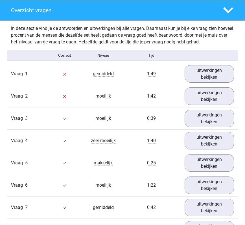
scroll to position [308, 0]
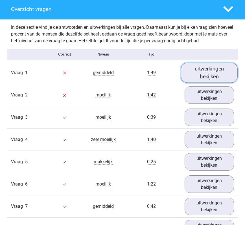
click at [211, 80] on link "uitwerkingen bekijken" at bounding box center [209, 73] width 57 height 20
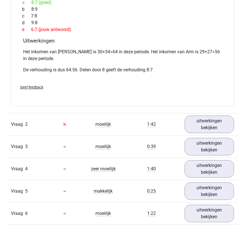
scroll to position [514, 0]
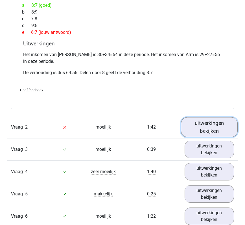
click at [202, 131] on link "uitwerkingen bekijken" at bounding box center [209, 127] width 57 height 20
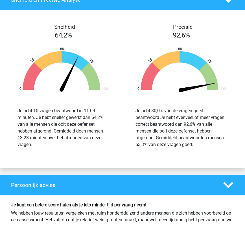
scroll to position [1114, 0]
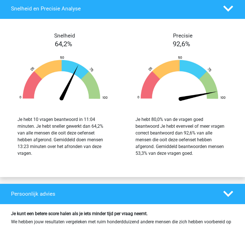
click at [223, 143] on div "Je hebt 80,0% van de vragen goed beantwoord Je hebt evenveel of meer vragen cor…" at bounding box center [181, 136] width 92 height 41
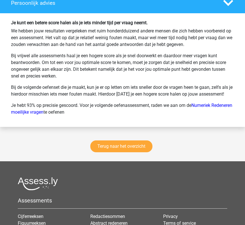
scroll to position [1312, 0]
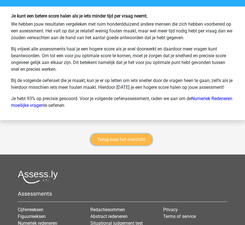
click at [137, 141] on link "Terug naar het overzicht" at bounding box center [121, 140] width 62 height 12
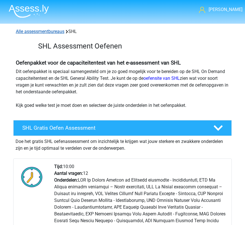
click at [32, 31] on link "Alle assessmentbureaus" at bounding box center [40, 31] width 49 height 5
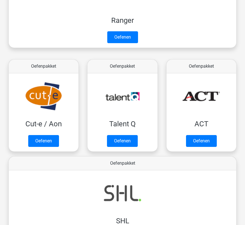
scroll to position [657, 0]
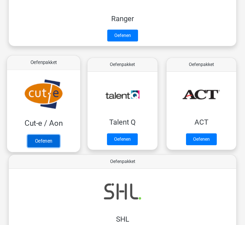
click at [47, 137] on link "Oefenen" at bounding box center [43, 141] width 32 height 12
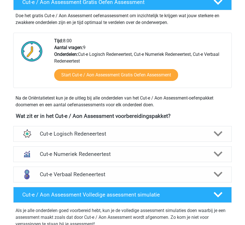
scroll to position [123, 0]
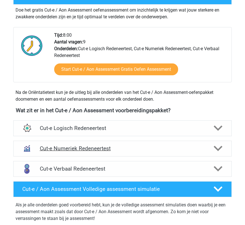
click at [217, 144] on icon at bounding box center [218, 148] width 9 height 9
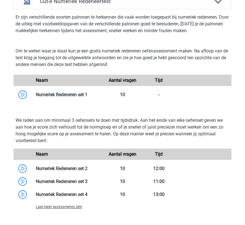
scroll to position [271, 0]
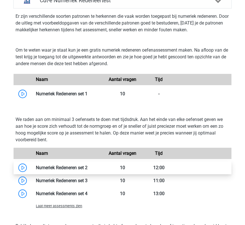
click at [87, 166] on link at bounding box center [87, 167] width 0 height 5
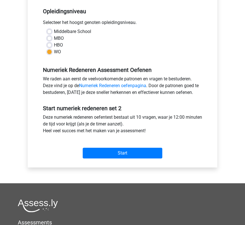
scroll to position [114, 0]
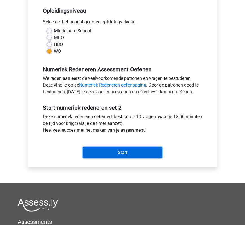
click at [151, 152] on input "Start" at bounding box center [123, 152] width 80 height 11
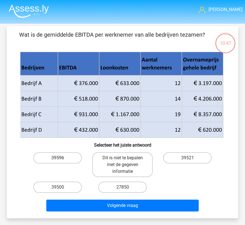
click at [66, 155] on label "39596" at bounding box center [57, 157] width 48 height 11
click at [61, 158] on input "39596" at bounding box center [60, 160] width 4 height 4
radio input "true"
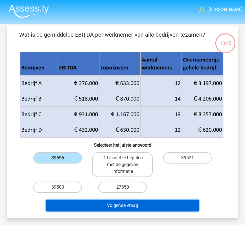
click at [109, 207] on button "Volgende vraag" at bounding box center [122, 206] width 152 height 12
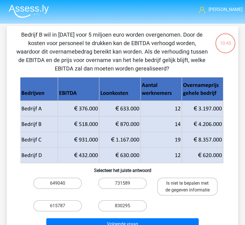
scroll to position [26, 0]
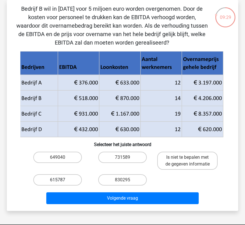
drag, startPoint x: 62, startPoint y: 180, endPoint x: 59, endPoint y: 184, distance: 5.2
click at [59, 184] on label "615787" at bounding box center [57, 179] width 48 height 11
click at [59, 184] on input "615787" at bounding box center [60, 182] width 4 height 4
radio input "true"
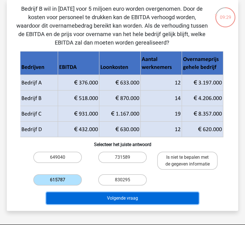
click at [72, 198] on button "Volgende vraag" at bounding box center [122, 198] width 152 height 12
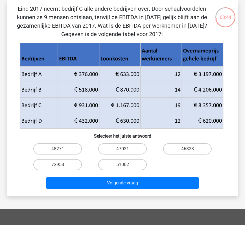
click at [137, 148] on label "47021" at bounding box center [122, 148] width 48 height 11
click at [126, 149] on input "47021" at bounding box center [124, 151] width 4 height 4
radio input "true"
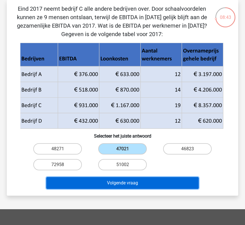
click at [121, 182] on button "Volgende vraag" at bounding box center [122, 183] width 152 height 12
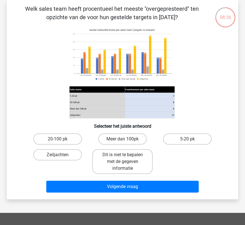
click at [104, 52] on image at bounding box center [121, 54] width 105 height 57
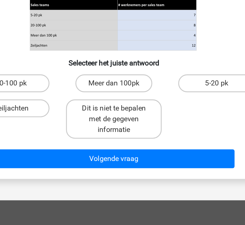
scroll to position [30, 0]
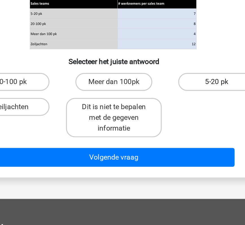
click at [187, 135] on label "5-20 pk" at bounding box center [187, 134] width 48 height 11
click at [187, 135] on input "5-20 pk" at bounding box center [189, 137] width 4 height 4
radio input "true"
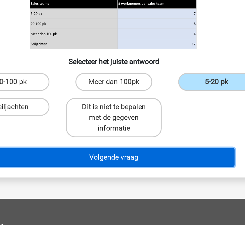
click at [148, 180] on button "Volgende vraag" at bounding box center [122, 182] width 152 height 12
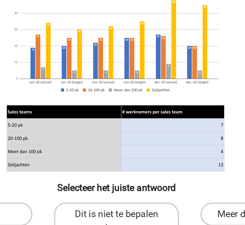
scroll to position [26, 0]
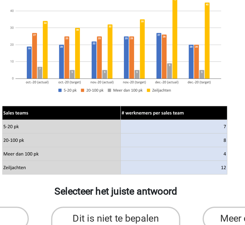
click at [175, 40] on icon at bounding box center [122, 72] width 204 height 93
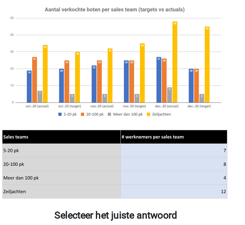
scroll to position [26, 0]
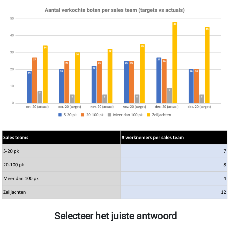
click at [164, 81] on image at bounding box center [121, 54] width 105 height 57
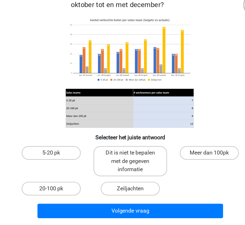
scroll to position [26, 0]
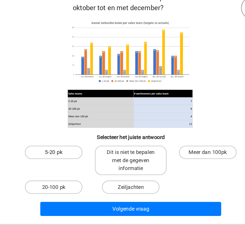
click at [58, 137] on label "5-20 pk" at bounding box center [57, 138] width 48 height 11
click at [58, 139] on input "5-20 pk" at bounding box center [60, 141] width 4 height 4
radio input "true"
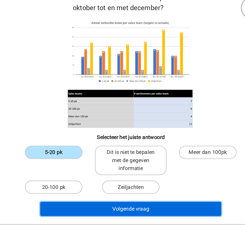
click at [80, 186] on button "Volgende vraag" at bounding box center [122, 187] width 152 height 12
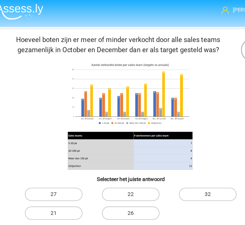
scroll to position [0, 0]
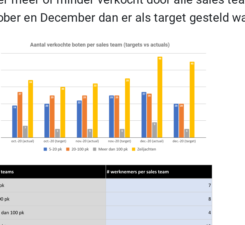
click at [183, 83] on icon at bounding box center [122, 98] width 204 height 93
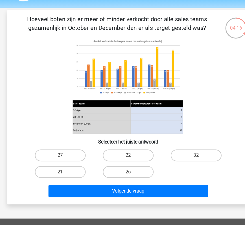
scroll to position [12, 0]
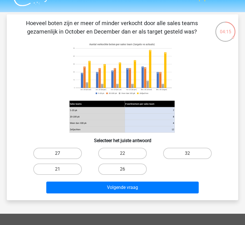
click at [65, 152] on label "27" at bounding box center [57, 153] width 48 height 11
click at [61, 153] on input "27" at bounding box center [60, 155] width 4 height 4
radio input "true"
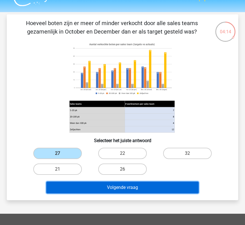
click at [87, 187] on button "Volgende vraag" at bounding box center [122, 188] width 152 height 12
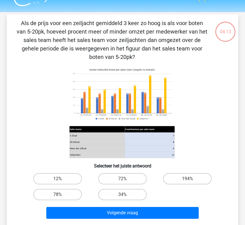
scroll to position [26, 0]
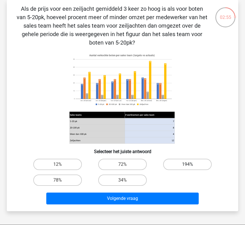
click at [195, 166] on label "194%" at bounding box center [187, 164] width 48 height 11
click at [191, 166] on input "194%" at bounding box center [189, 166] width 4 height 4
radio input "true"
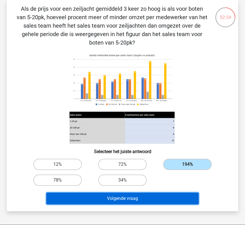
click at [168, 198] on button "Volgende vraag" at bounding box center [122, 199] width 152 height 12
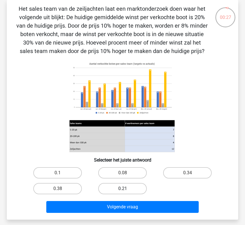
click at [131, 189] on label "0.21" at bounding box center [122, 188] width 48 height 11
click at [126, 189] on input "0.21" at bounding box center [124, 191] width 4 height 4
radio input "true"
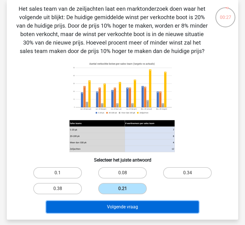
click at [130, 206] on button "Volgende vraag" at bounding box center [122, 207] width 152 height 12
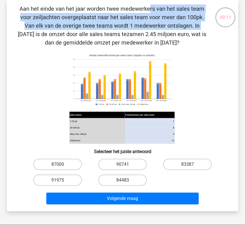
drag, startPoint x: 27, startPoint y: 8, endPoint x: 80, endPoint y: 28, distance: 56.2
click at [80, 28] on p "Aan het einde van het jaar worden twee medewerkers van het sales team voor zeil…" at bounding box center [112, 26] width 192 height 42
click at [135, 181] on label "84483" at bounding box center [122, 180] width 48 height 11
click at [126, 181] on input "84483" at bounding box center [124, 182] width 4 height 4
radio input "true"
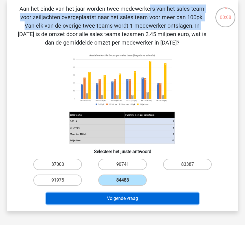
click at [134, 196] on button "Volgende vraag" at bounding box center [122, 199] width 152 height 12
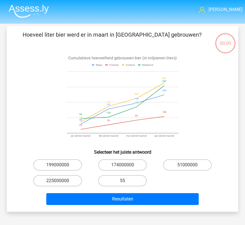
scroll to position [26, 0]
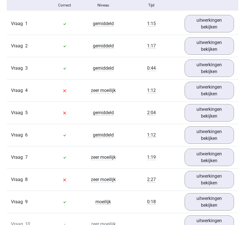
scroll to position [356, 0]
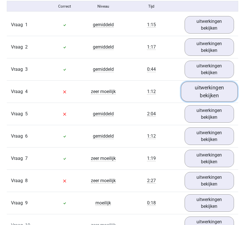
click at [206, 94] on link "uitwerkingen bekijken" at bounding box center [209, 92] width 57 height 20
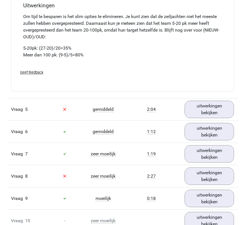
scroll to position [613, 0]
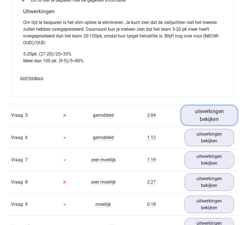
click at [194, 118] on link "uitwerkingen bekijken" at bounding box center [209, 115] width 57 height 20
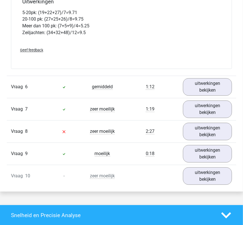
scroll to position [899, 0]
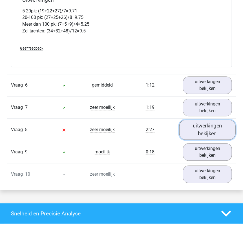
click at [203, 136] on link "uitwerkingen bekijken" at bounding box center [207, 130] width 56 height 20
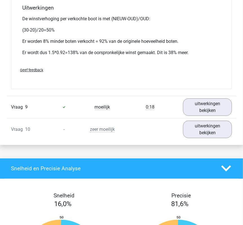
scroll to position [1239, 0]
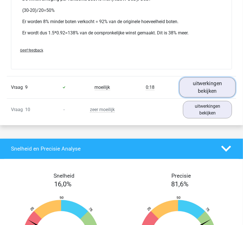
click at [199, 93] on link "uitwerkingen bekijken" at bounding box center [207, 87] width 56 height 20
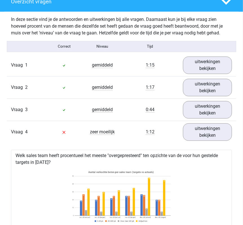
scroll to position [0, 0]
